Goal: Navigation & Orientation: Find specific page/section

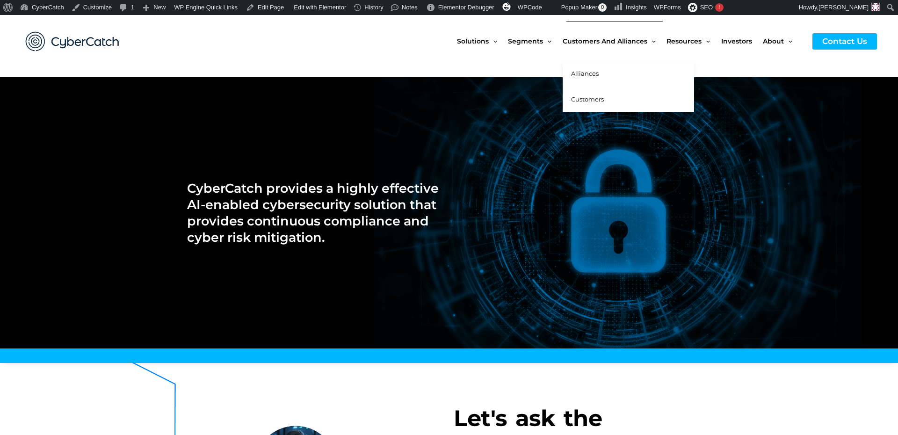
click at [590, 73] on span "Alliances" at bounding box center [585, 73] width 28 height 7
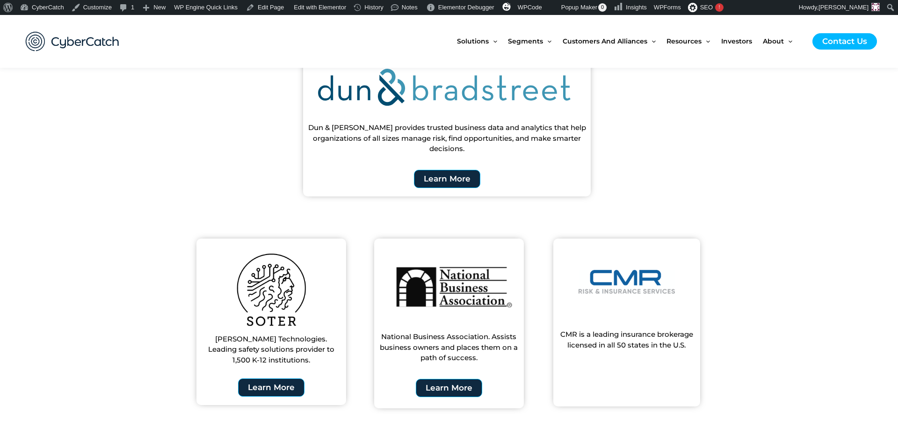
scroll to position [386, 0]
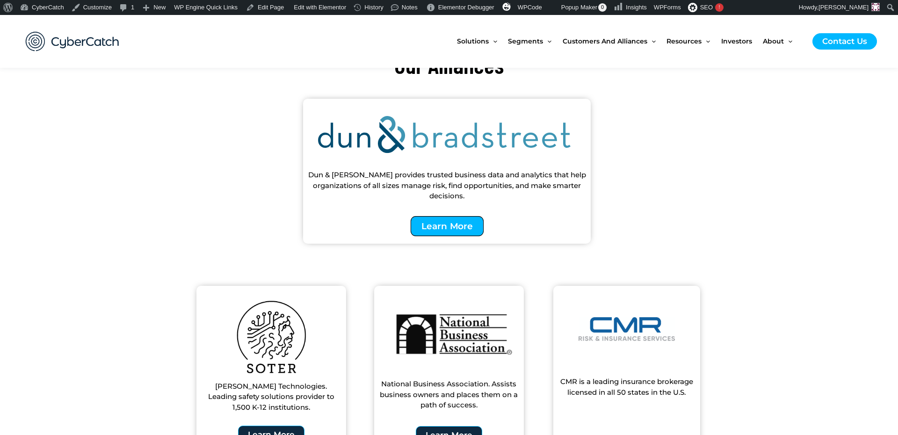
click at [458, 228] on span "Learn More" at bounding box center [447, 226] width 51 height 9
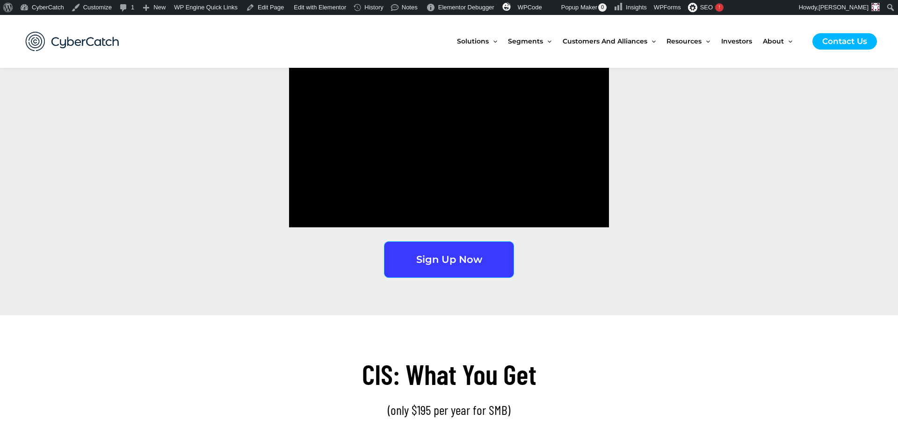
scroll to position [1351, 0]
